Goal: Task Accomplishment & Management: Complete application form

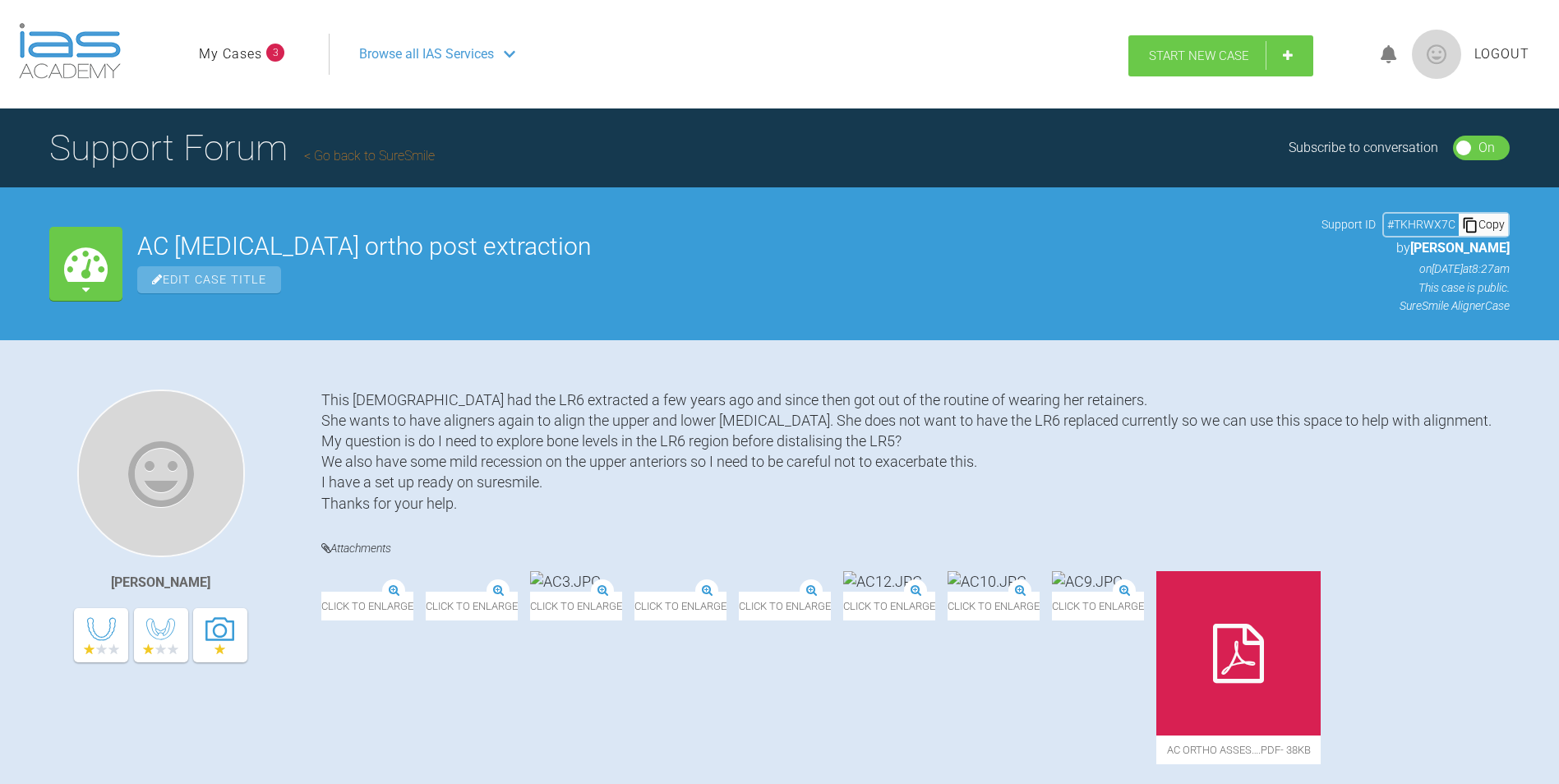
click at [1219, 56] on span "Start New Case" at bounding box center [1199, 56] width 101 height 15
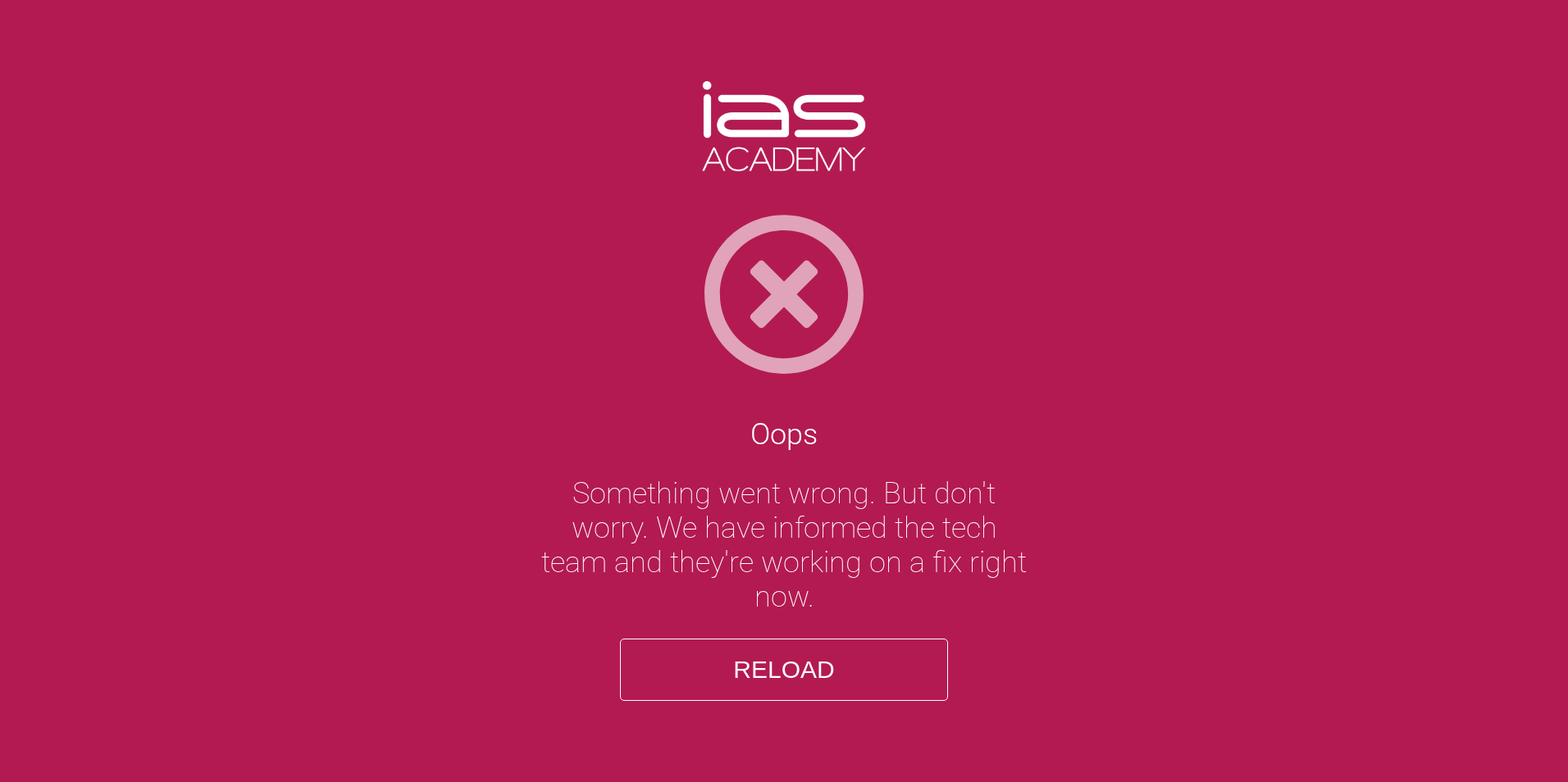
click at [830, 662] on button "Reload" at bounding box center [784, 670] width 328 height 63
click at [747, 667] on button "Reload" at bounding box center [784, 670] width 328 height 63
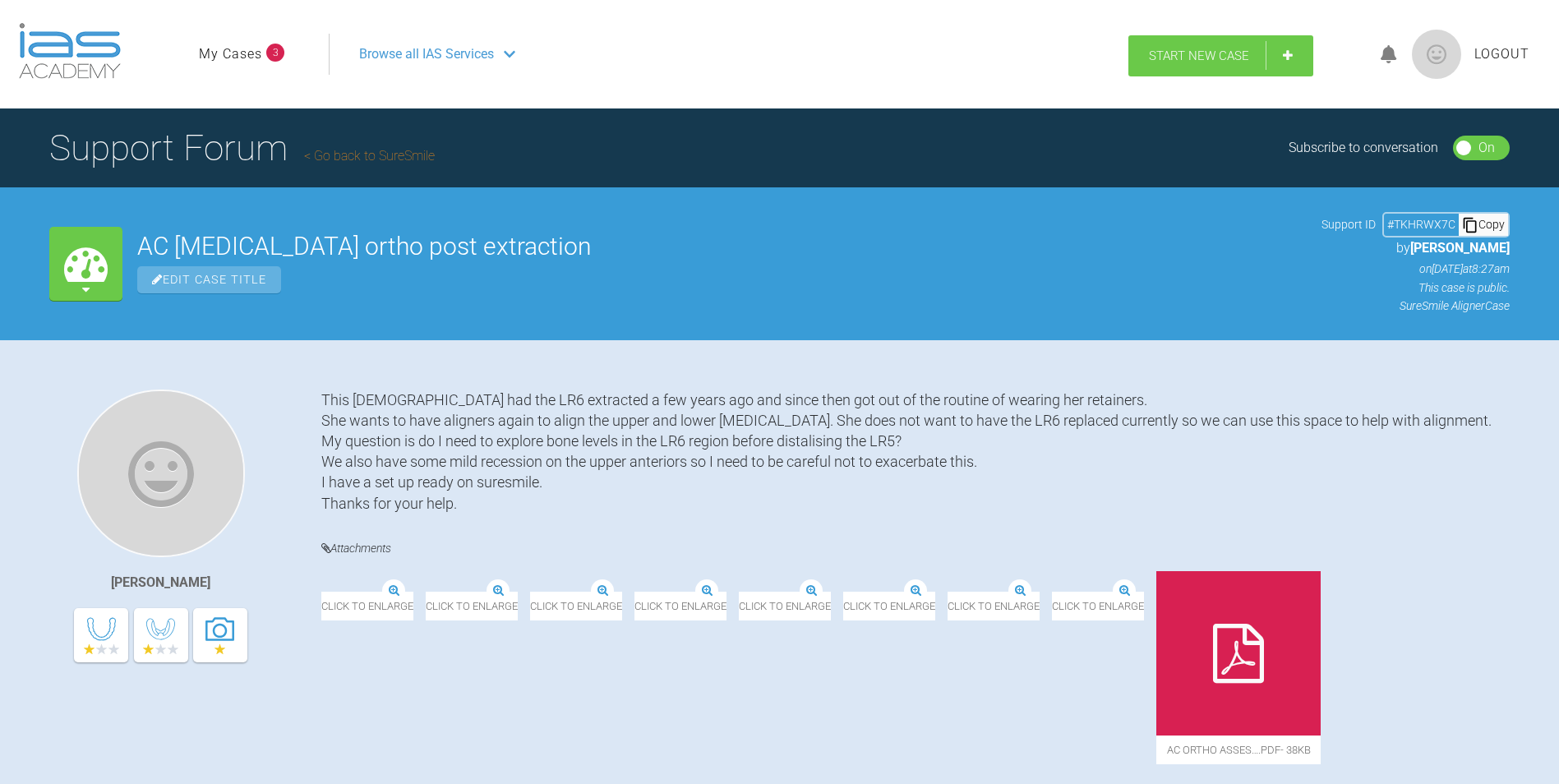
click at [1216, 58] on span "Start New Case" at bounding box center [1199, 56] width 101 height 15
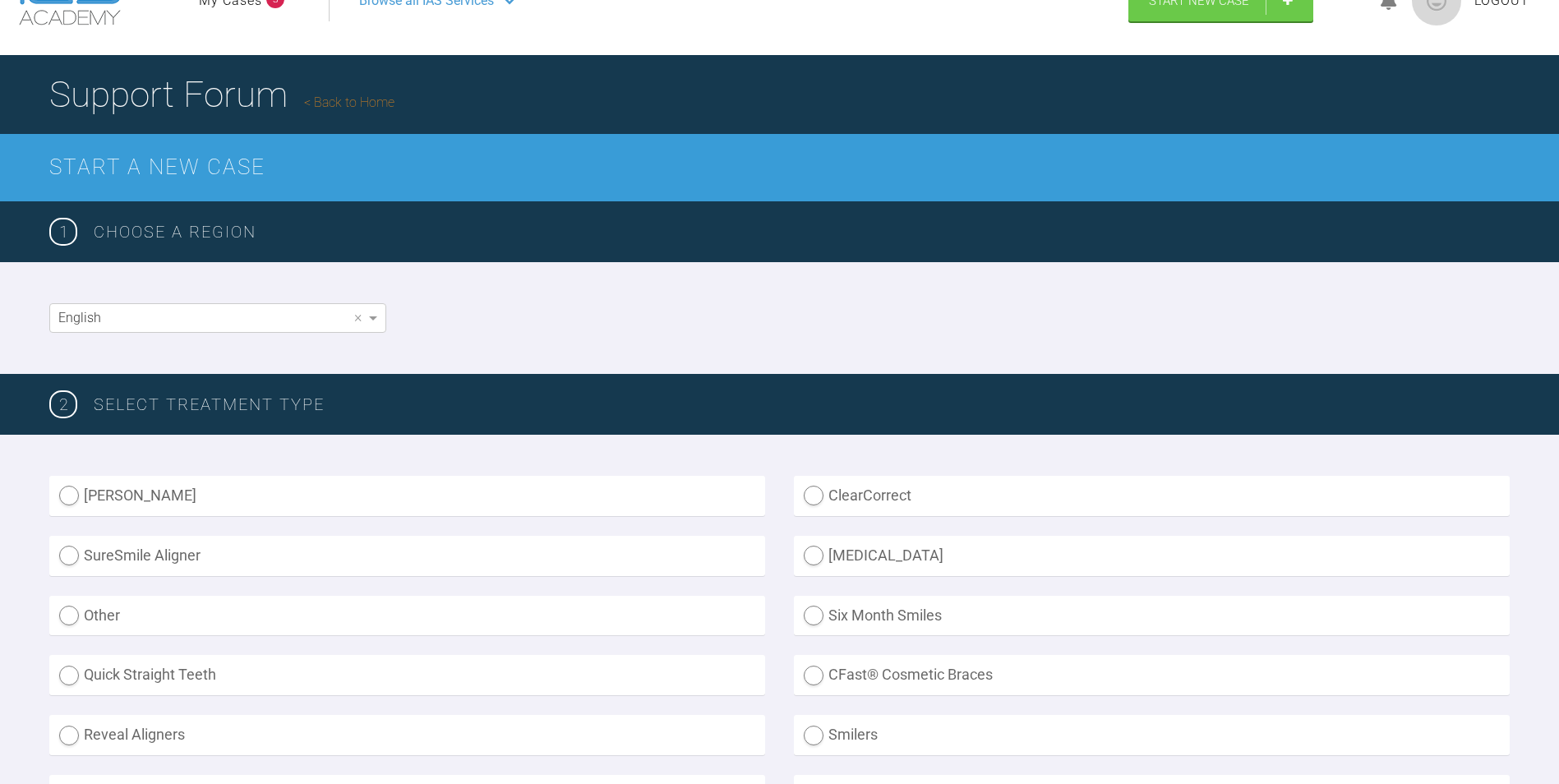
scroll to position [82, 0]
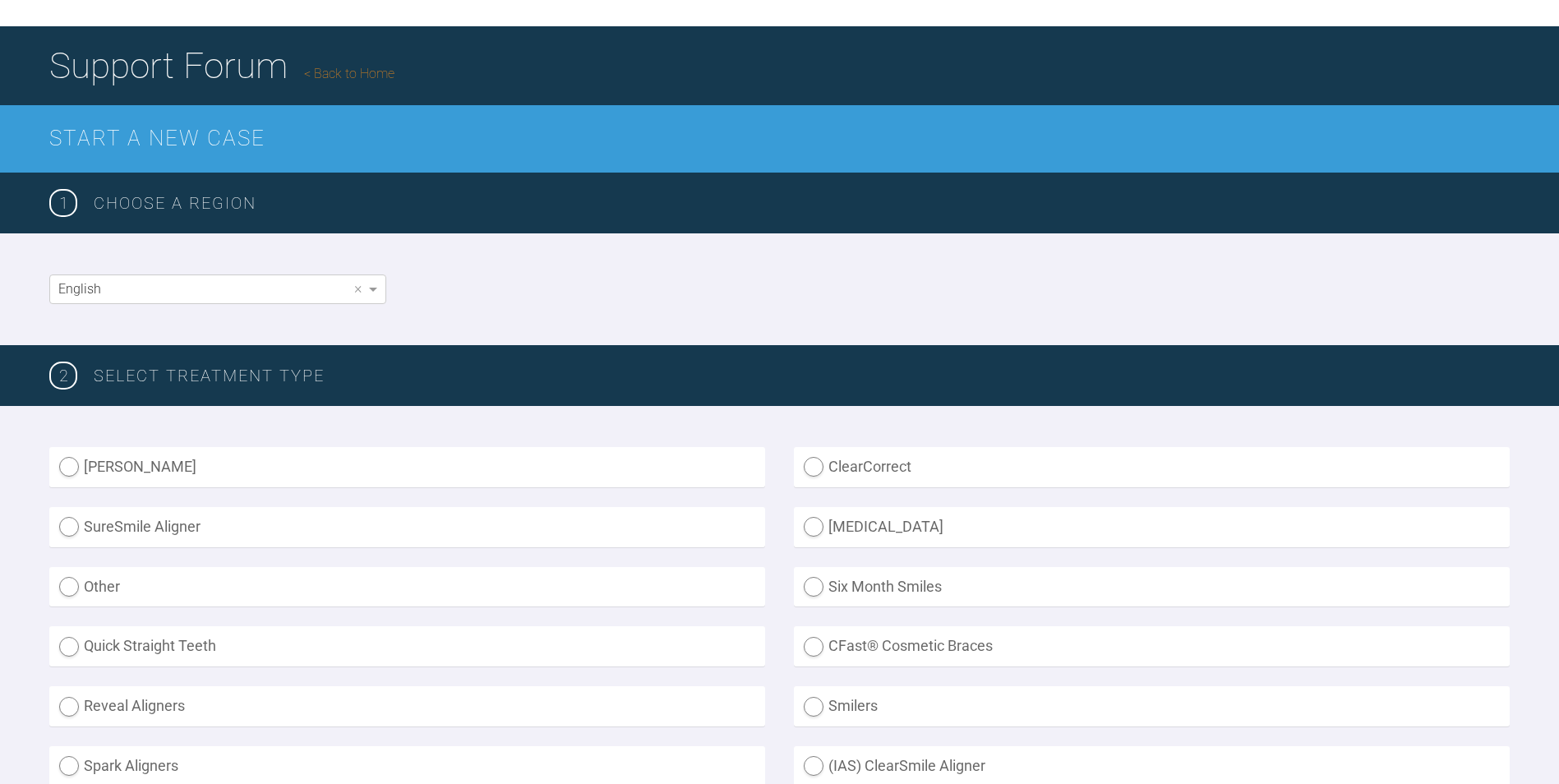
click at [146, 523] on label "SureSmile Aligner" at bounding box center [406, 527] width 716 height 41
radio Aligner "true"
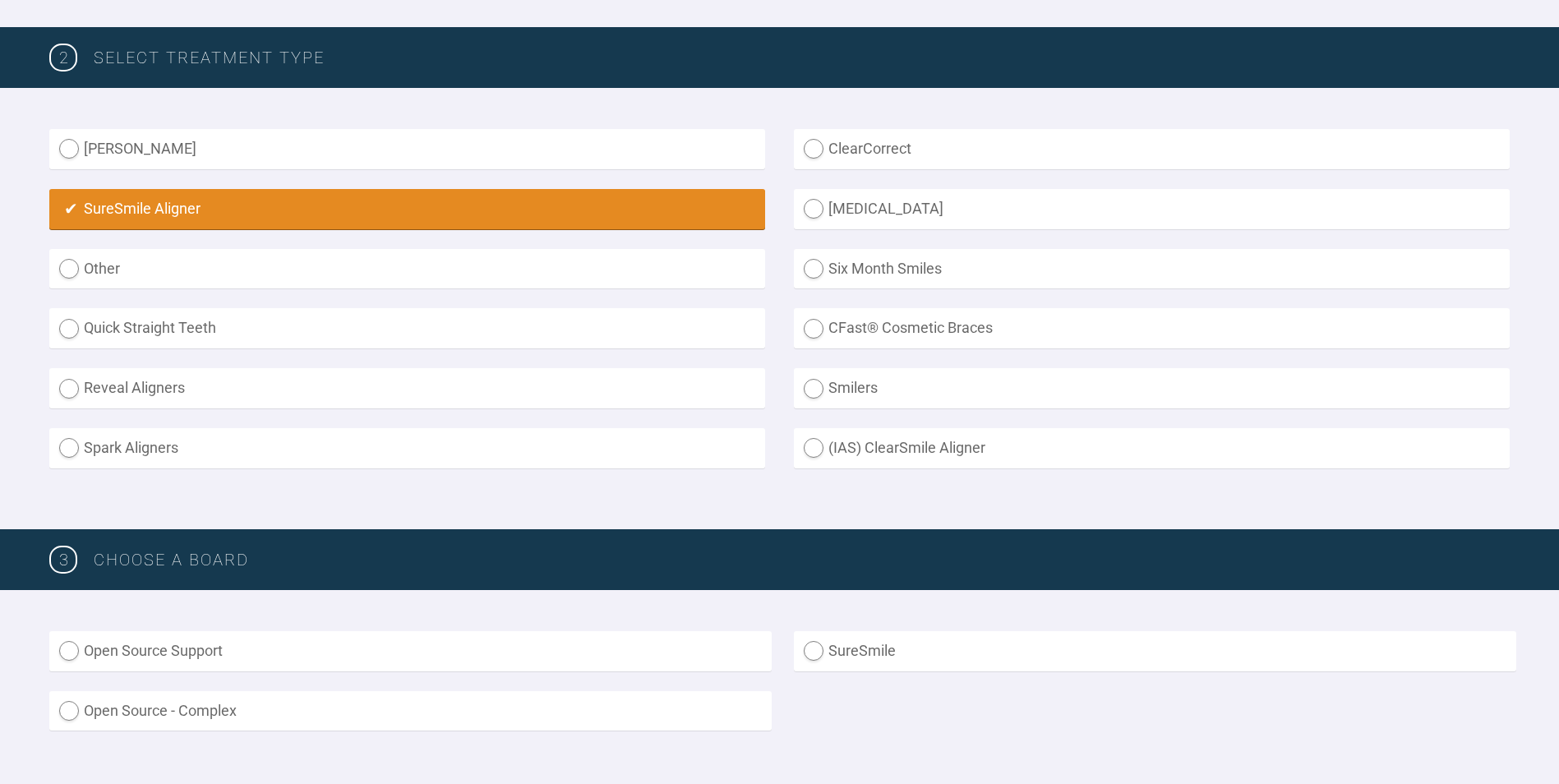
scroll to position [411, 0]
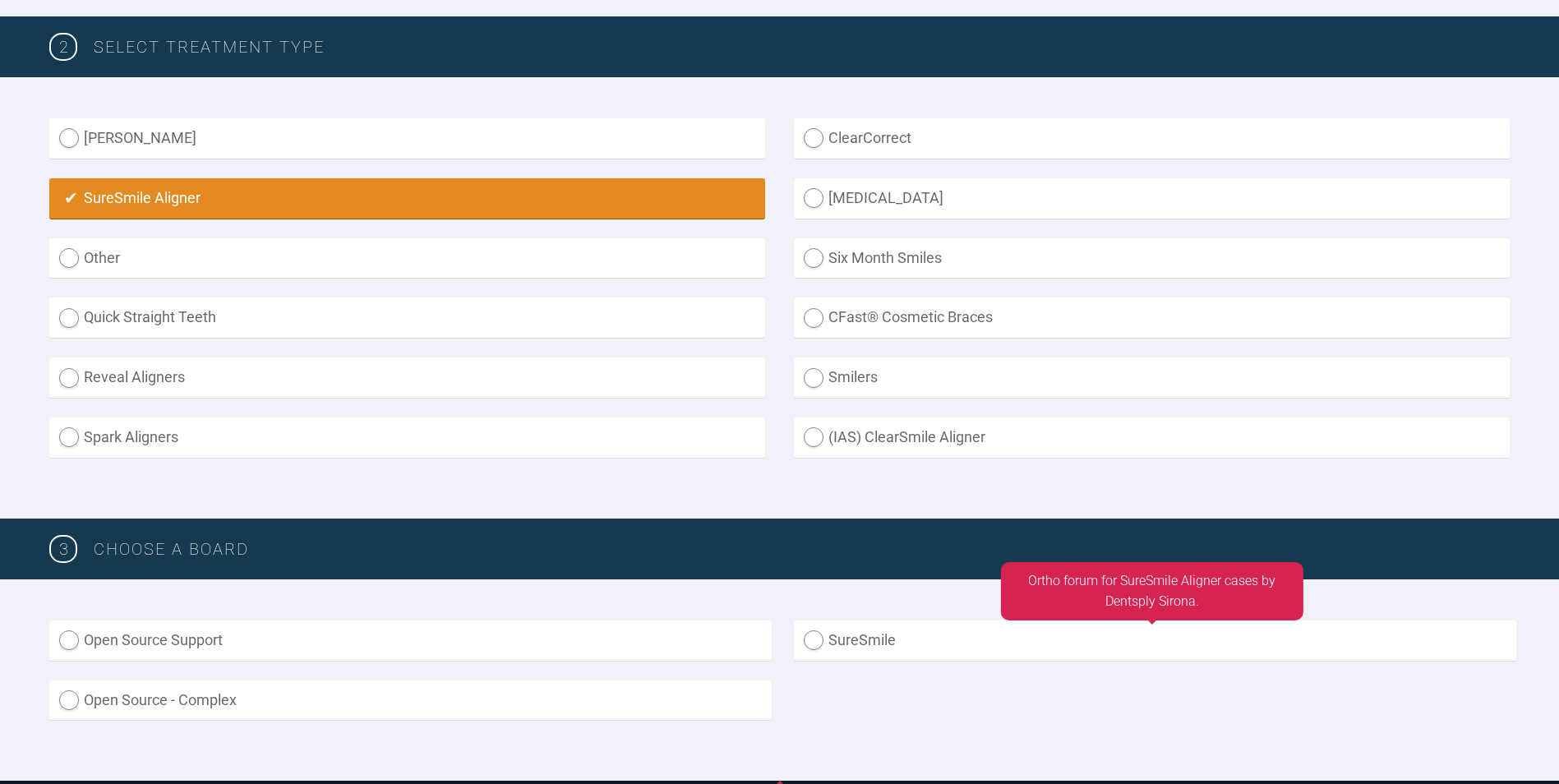
drag, startPoint x: 903, startPoint y: 643, endPoint x: 872, endPoint y: 639, distance: 31.3
click at [902, 643] on label "SureSmile" at bounding box center [1155, 641] width 722 height 41
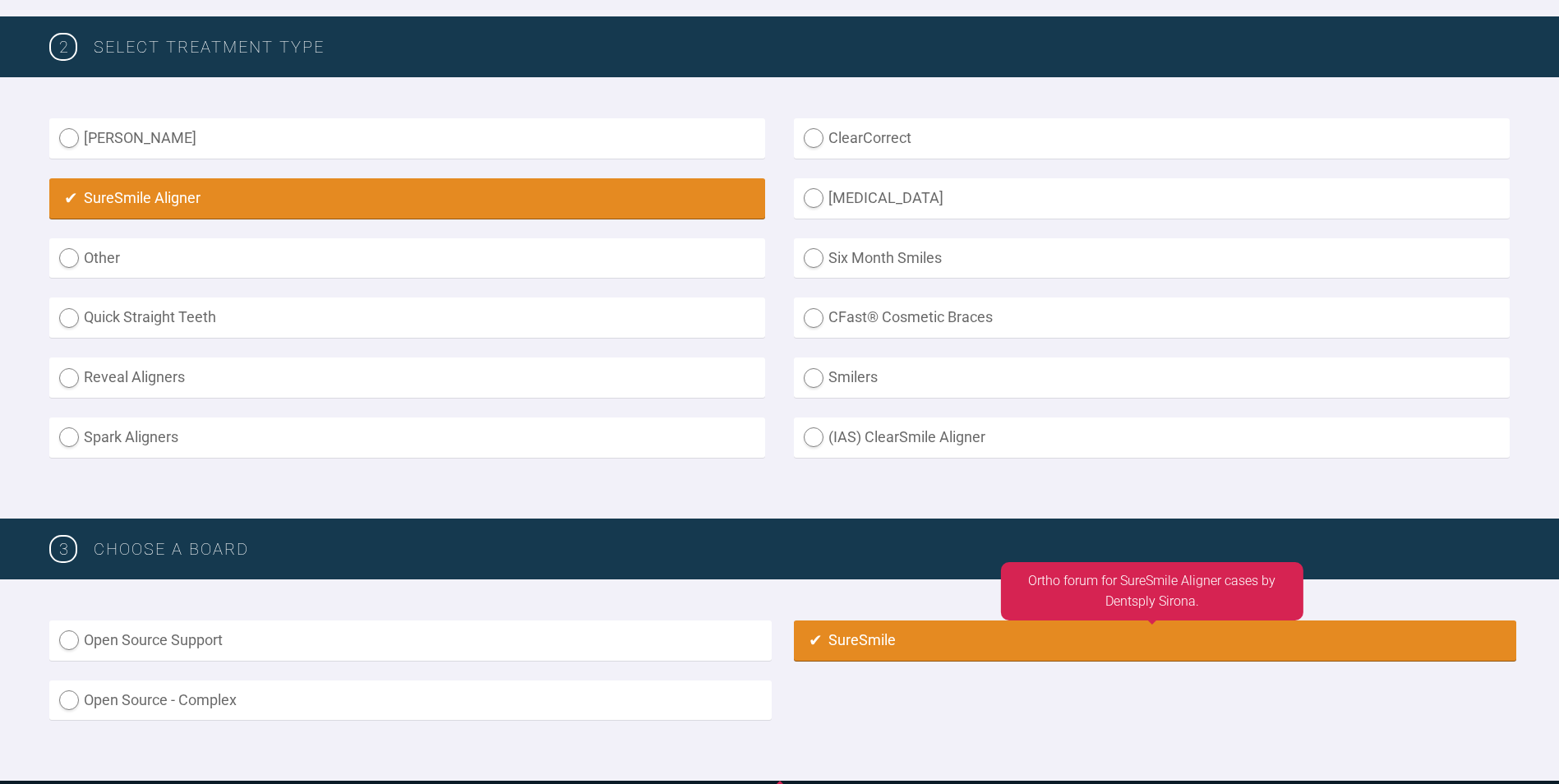
radio input "true"
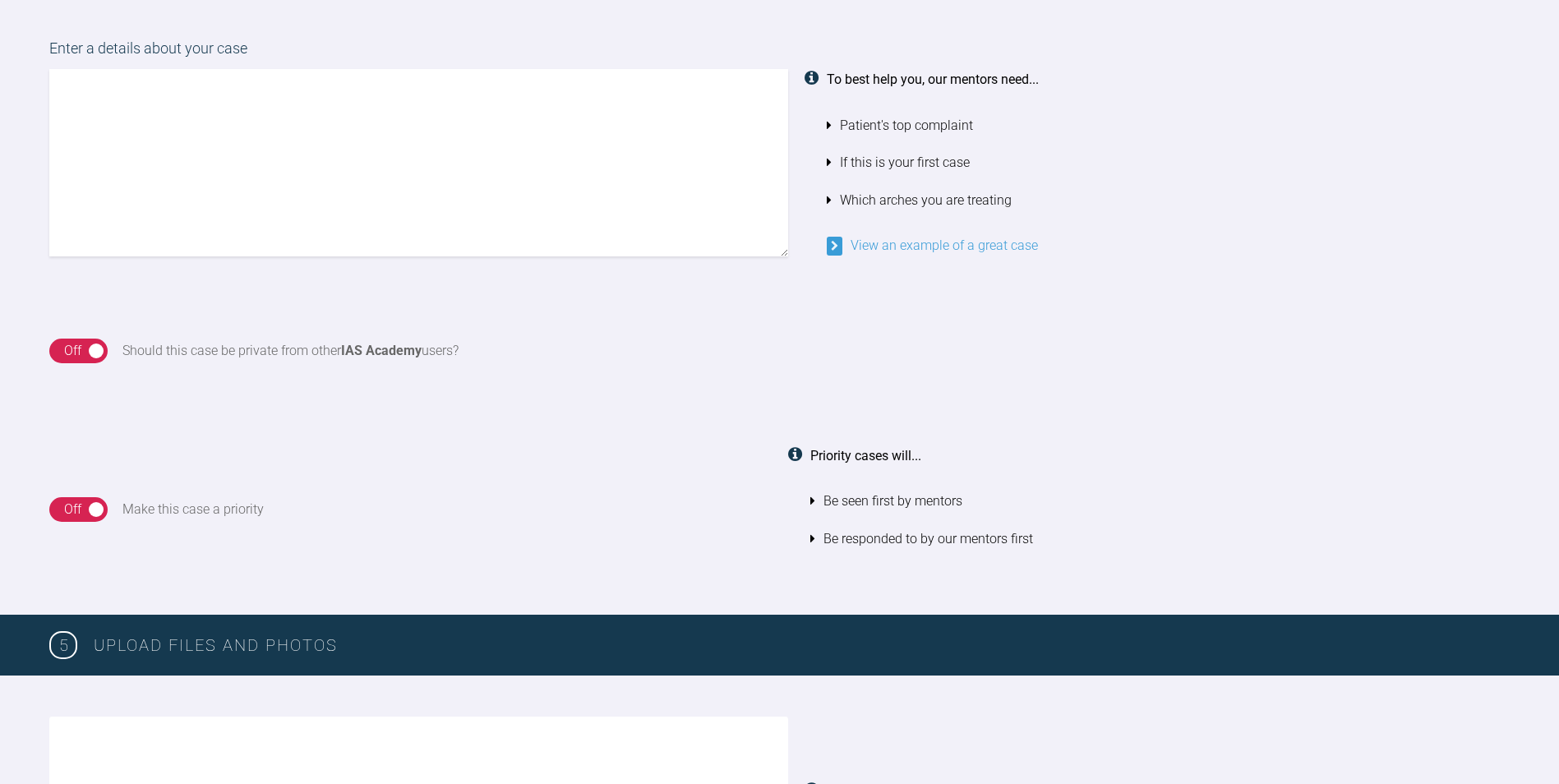
scroll to position [1445, 0]
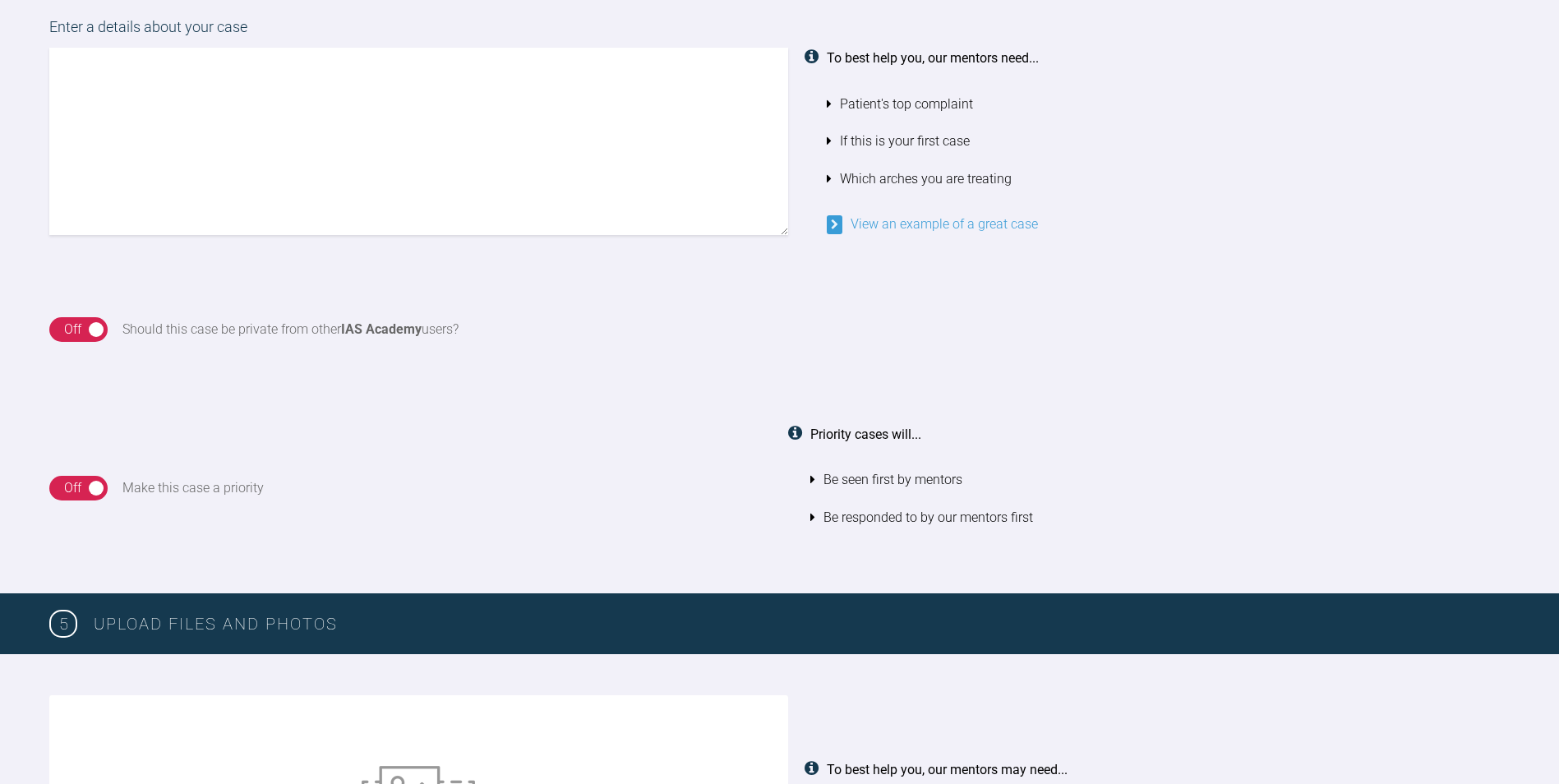
click at [89, 326] on div "On Off" at bounding box center [78, 330] width 58 height 25
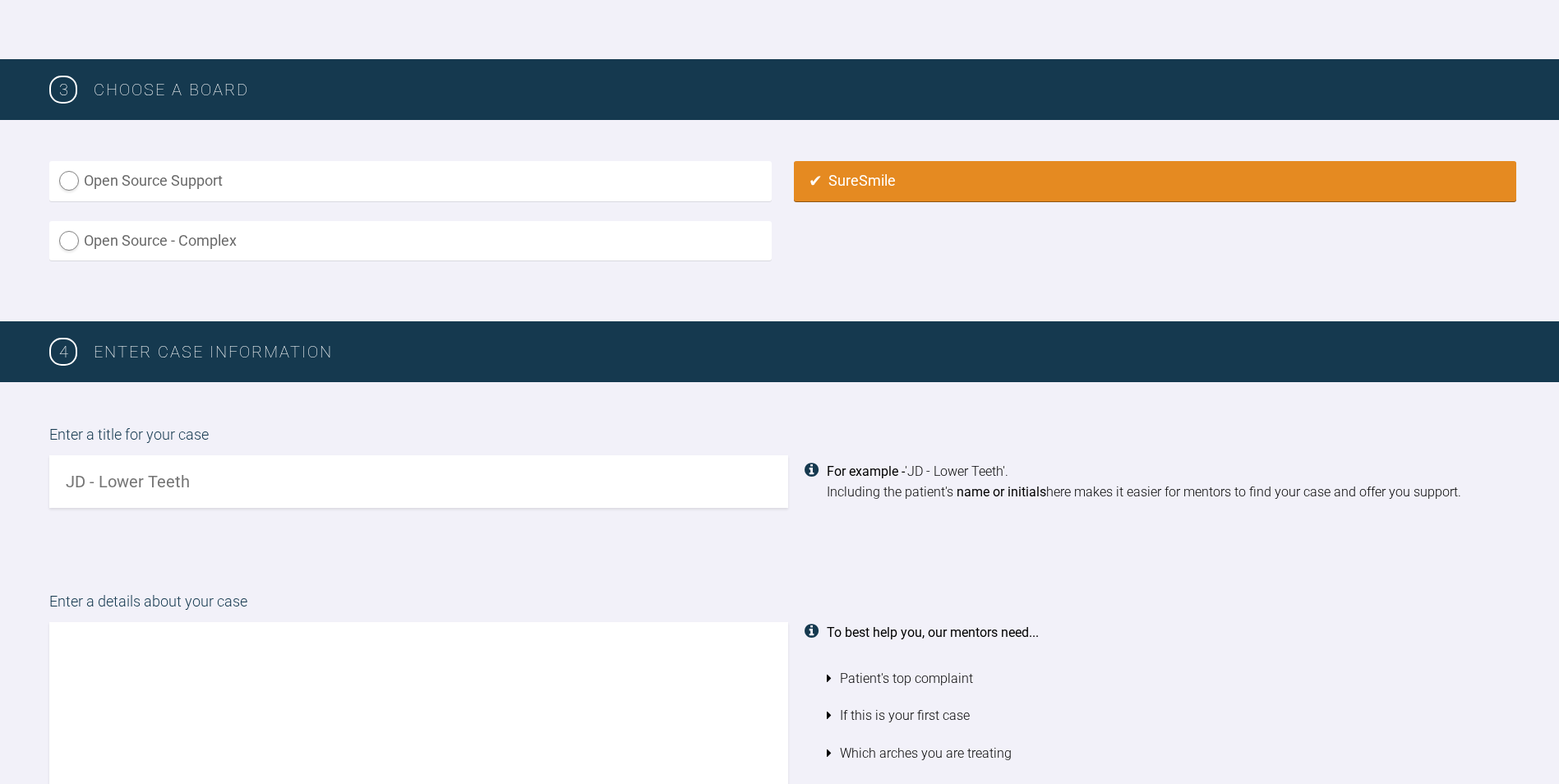
scroll to position [870, 0]
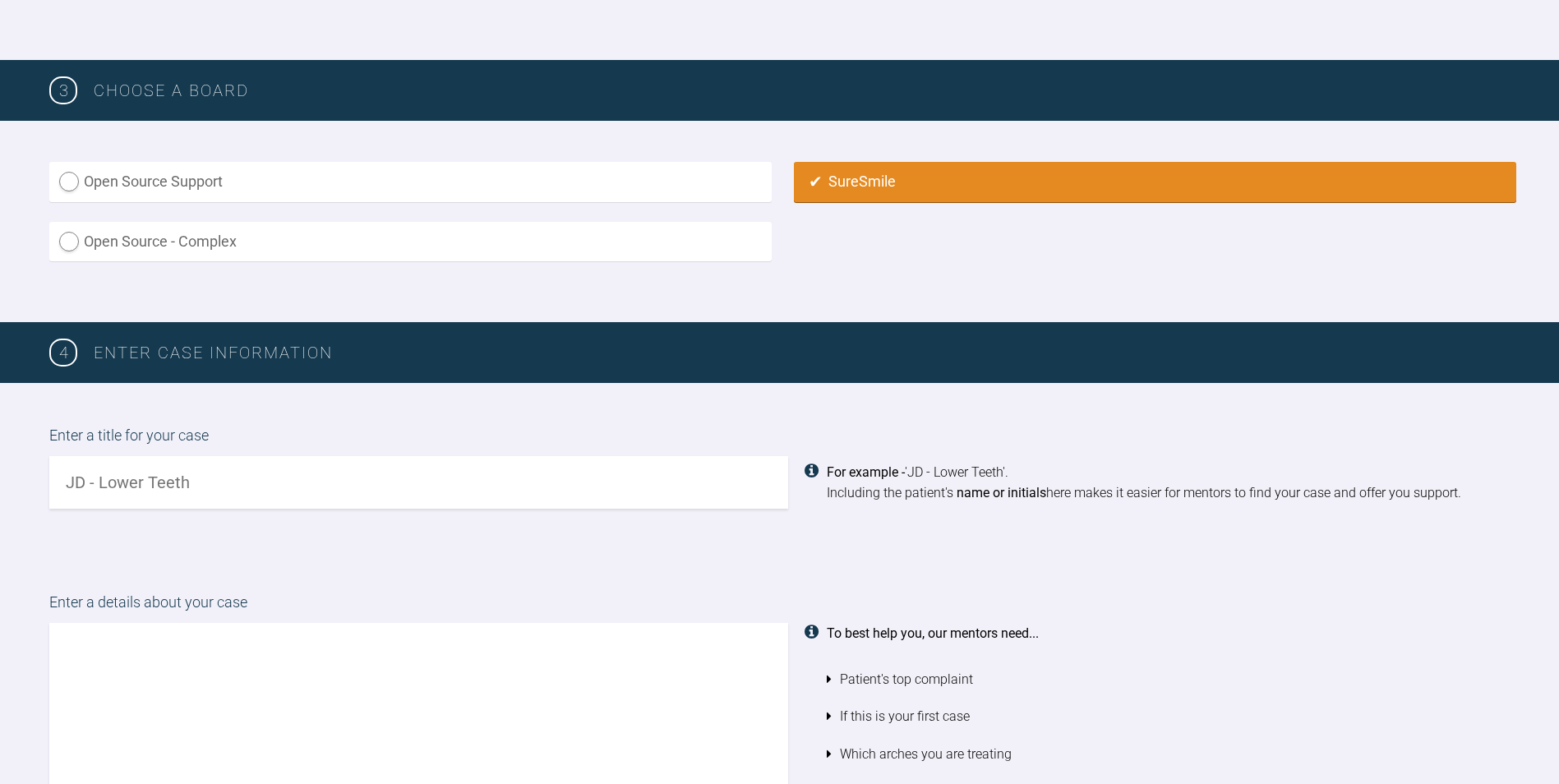
click at [268, 489] on input "text" at bounding box center [418, 482] width 739 height 53
type input "MH"
drag, startPoint x: 556, startPoint y: 661, endPoint x: 565, endPoint y: 637, distance: 25.6
click at [556, 657] on textarea at bounding box center [418, 717] width 739 height 187
type textarea "G"
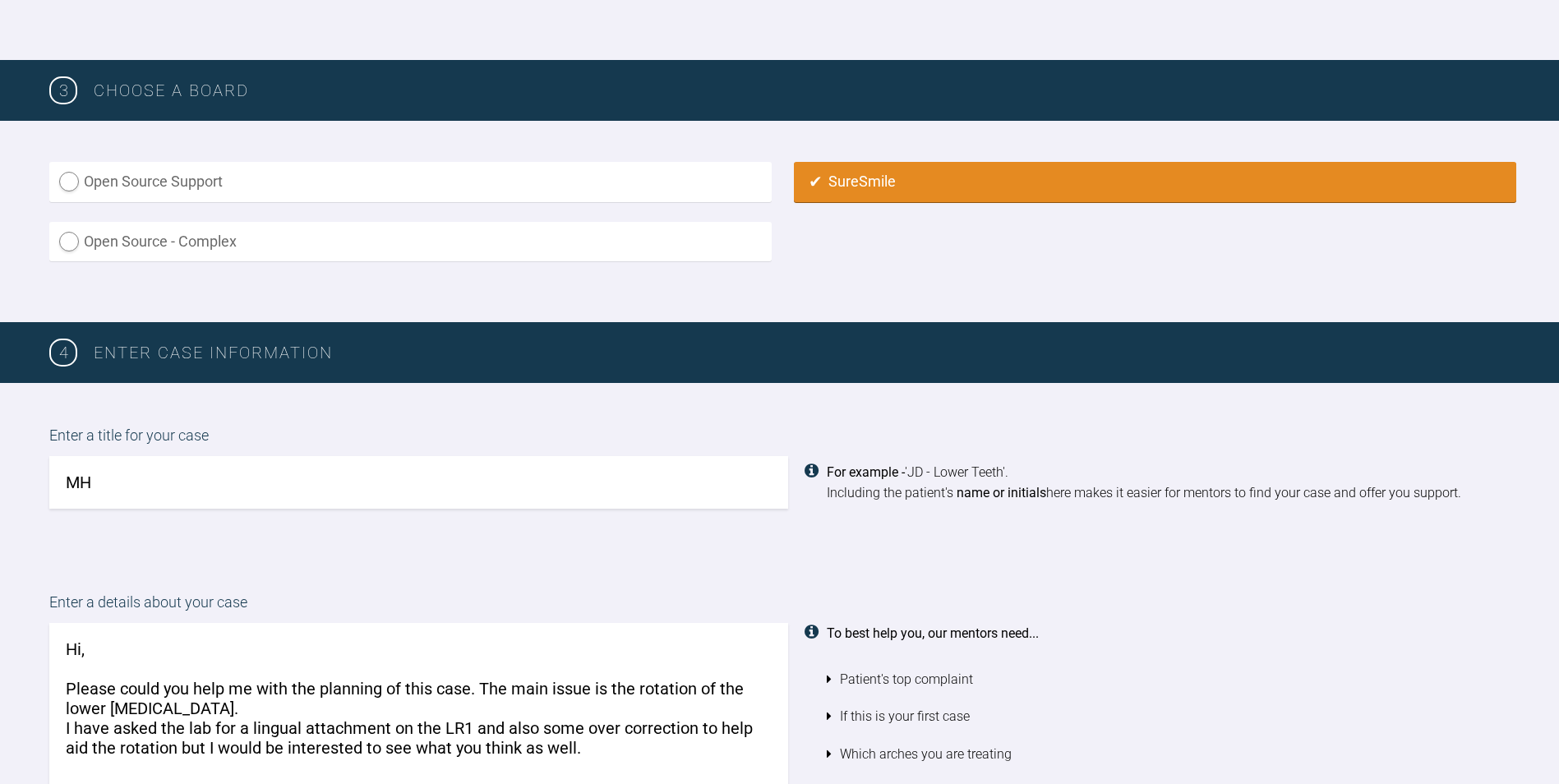
type textarea "Hi, Please could you help me with the planning of this case. The main issue is …"
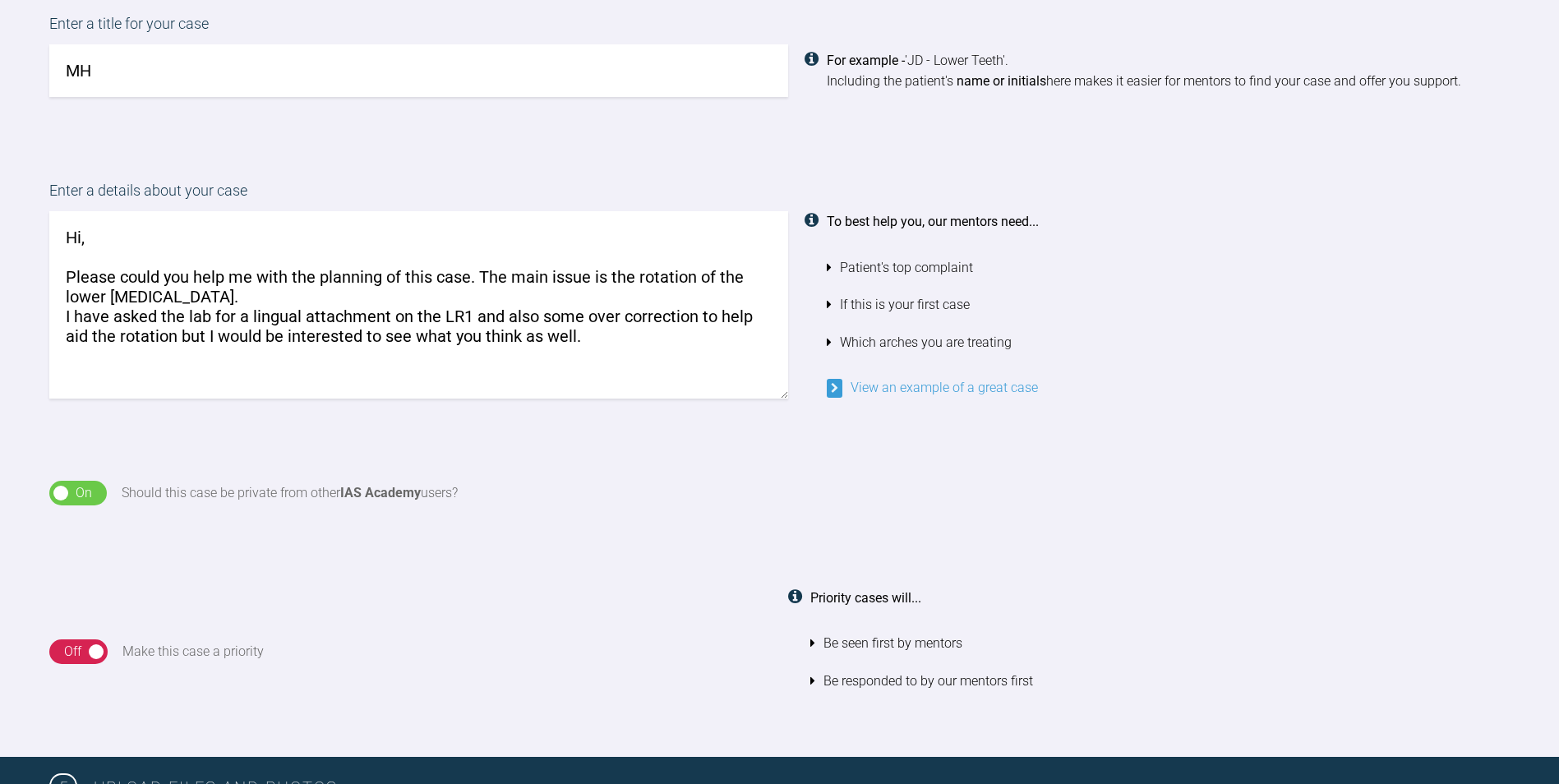
scroll to position [1281, 0]
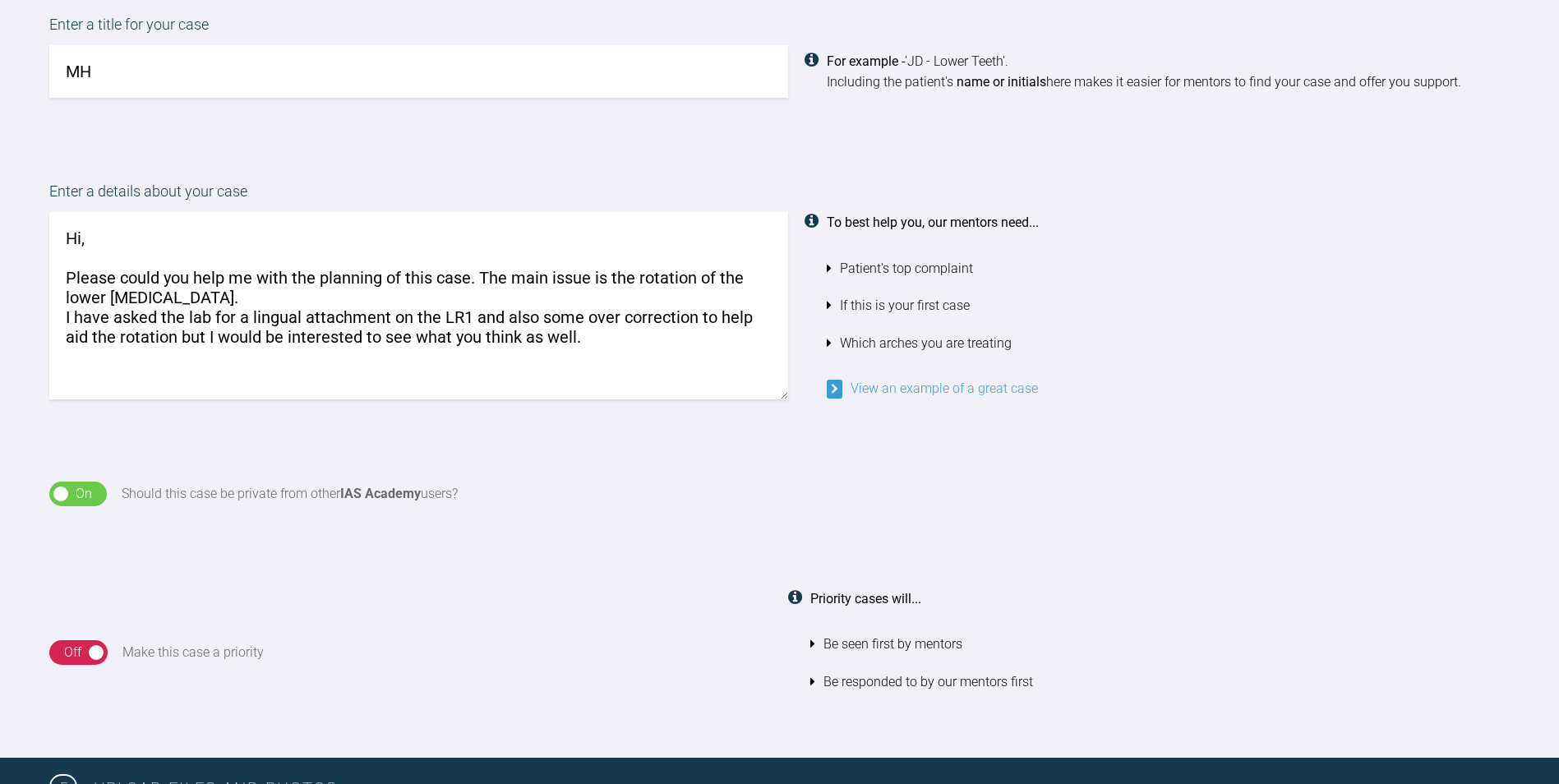
drag, startPoint x: -4, startPoint y: 234, endPoint x: 2, endPoint y: 160, distance: 74.2
click at [2, 159] on div "Enter a details about your case Hi, Please could you help me with the planning …" at bounding box center [780, 289] width 1559 height 302
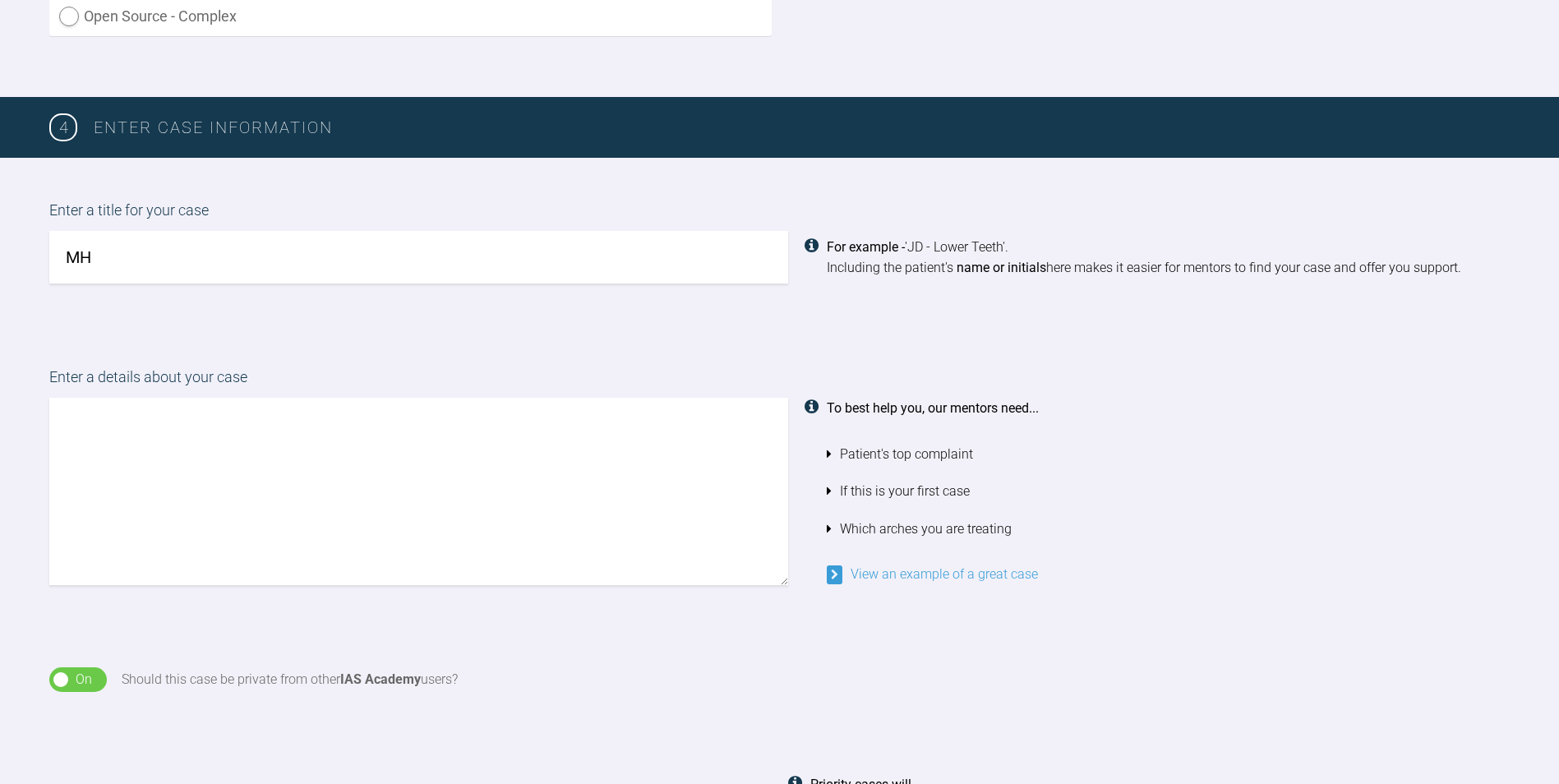
drag, startPoint x: 114, startPoint y: 311, endPoint x: 6, endPoint y: 301, distance: 108.5
click at [6, 301] on div "4 Enter case information Enter a title for your case MH For example - 'JD - Low…" at bounding box center [780, 520] width 1559 height 847
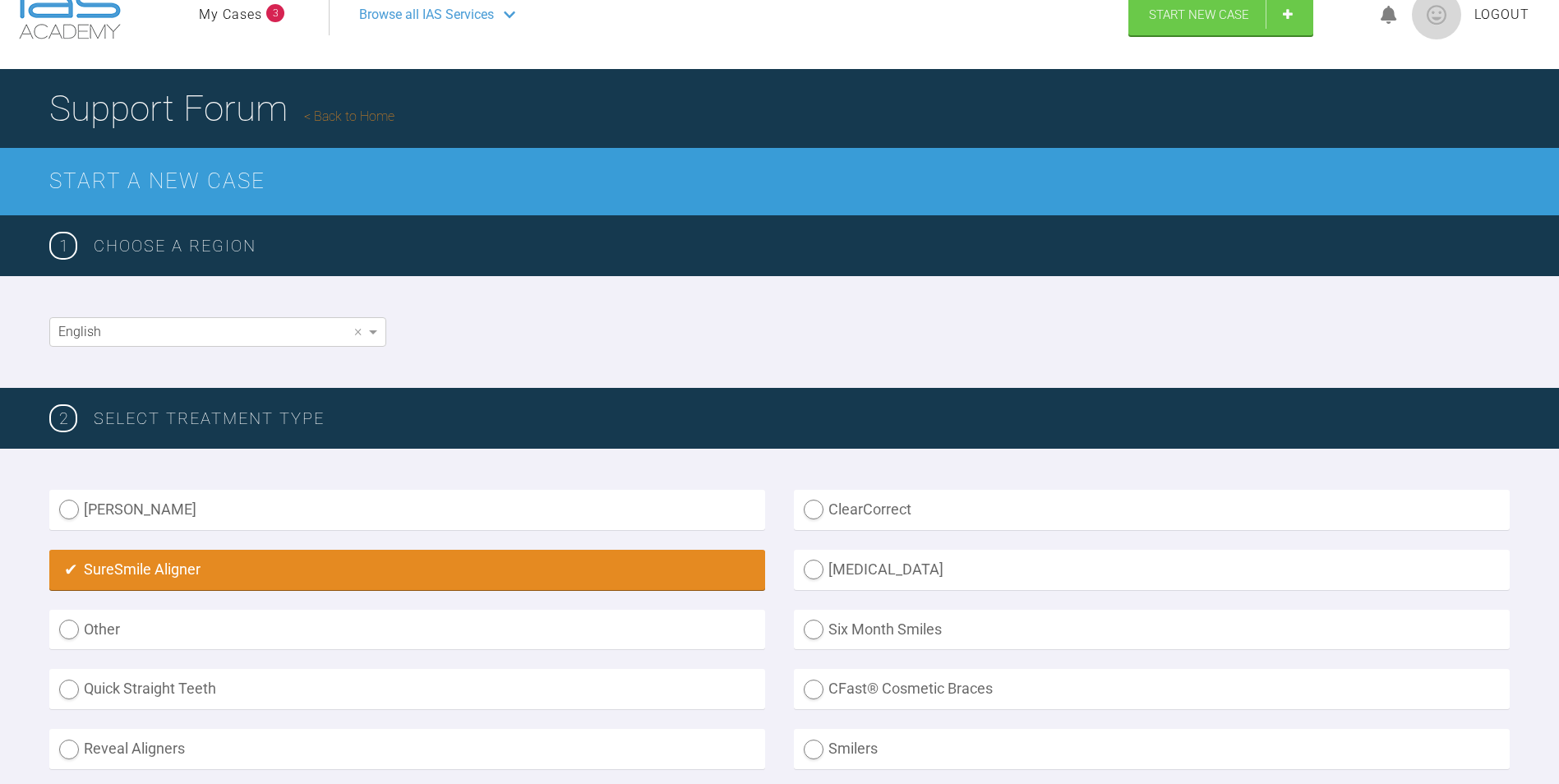
scroll to position [0, 0]
